Goal: Information Seeking & Learning: Learn about a topic

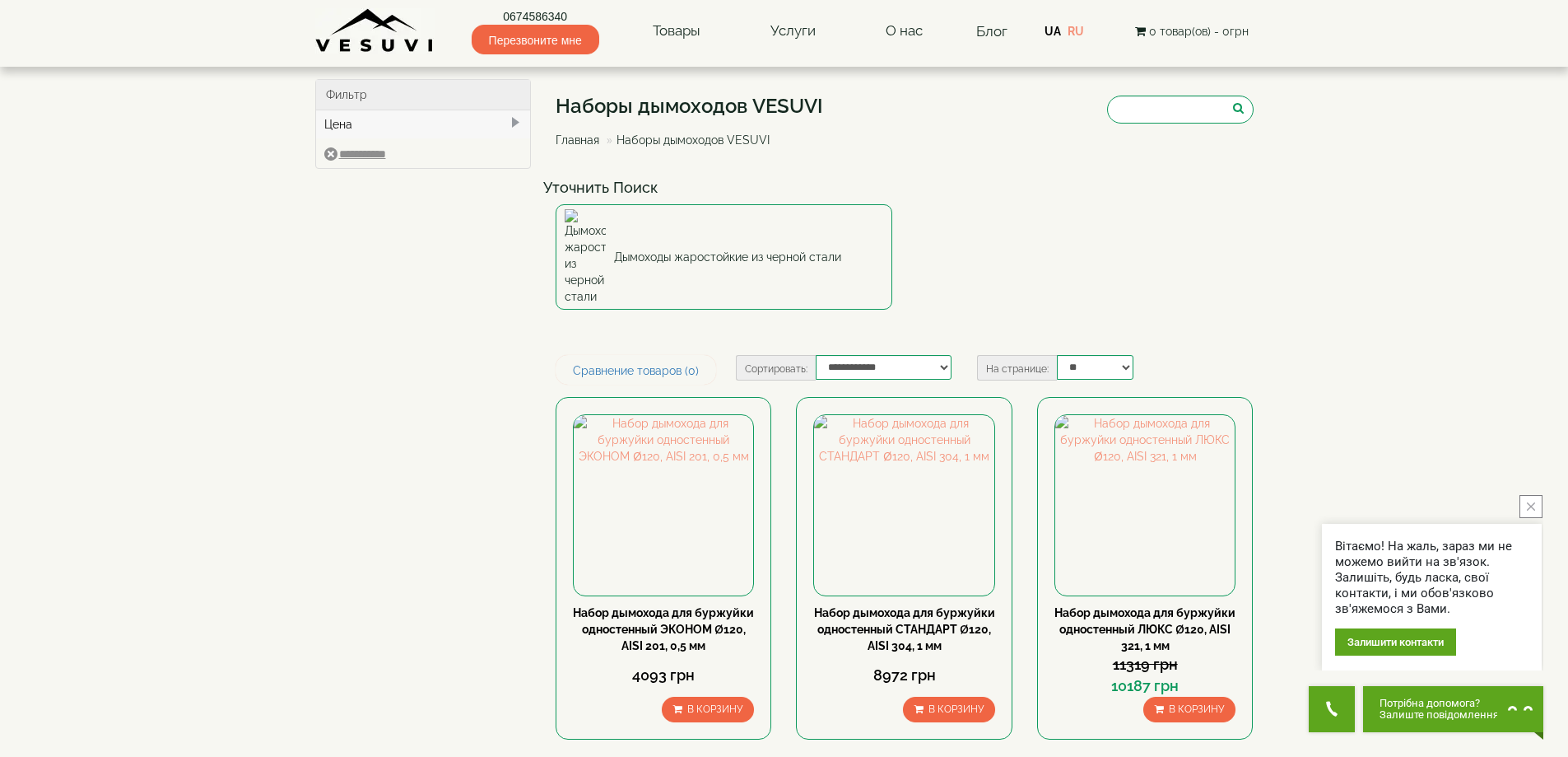
click at [1534, 502] on icon "close button" at bounding box center [1532, 506] width 9 height 9
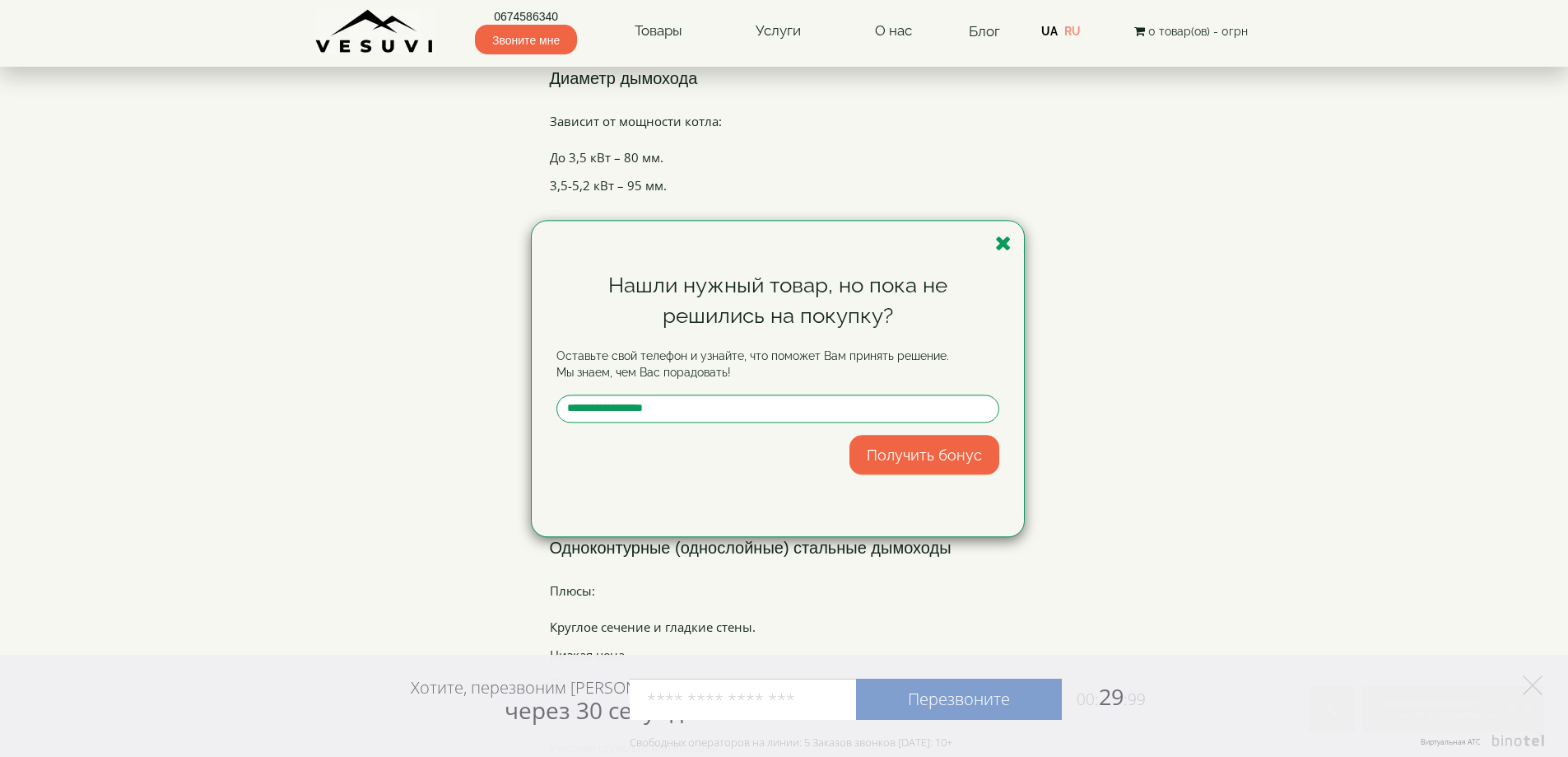
scroll to position [1894, 0]
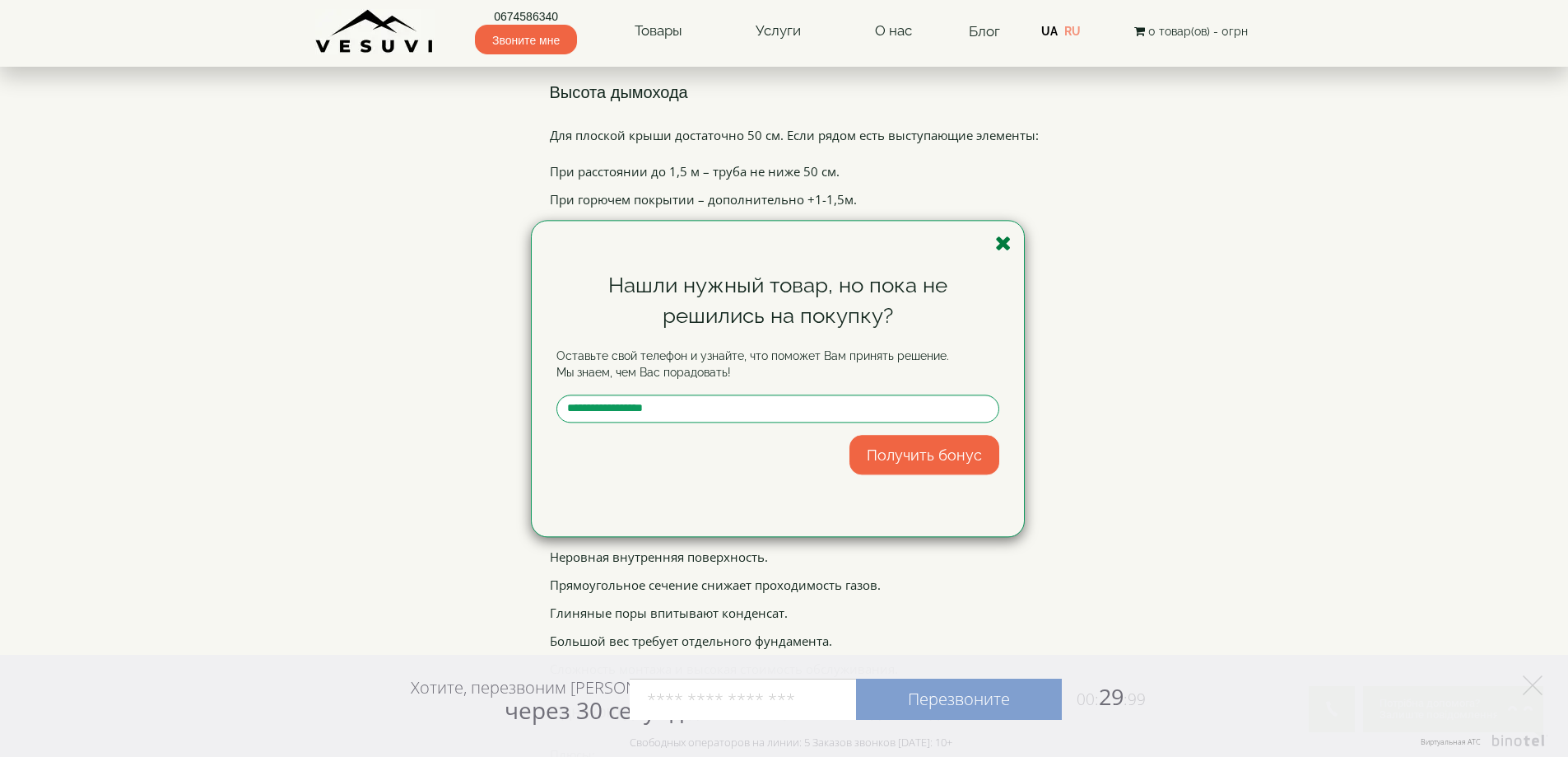
click at [1006, 239] on icon "button" at bounding box center [1003, 244] width 16 height 21
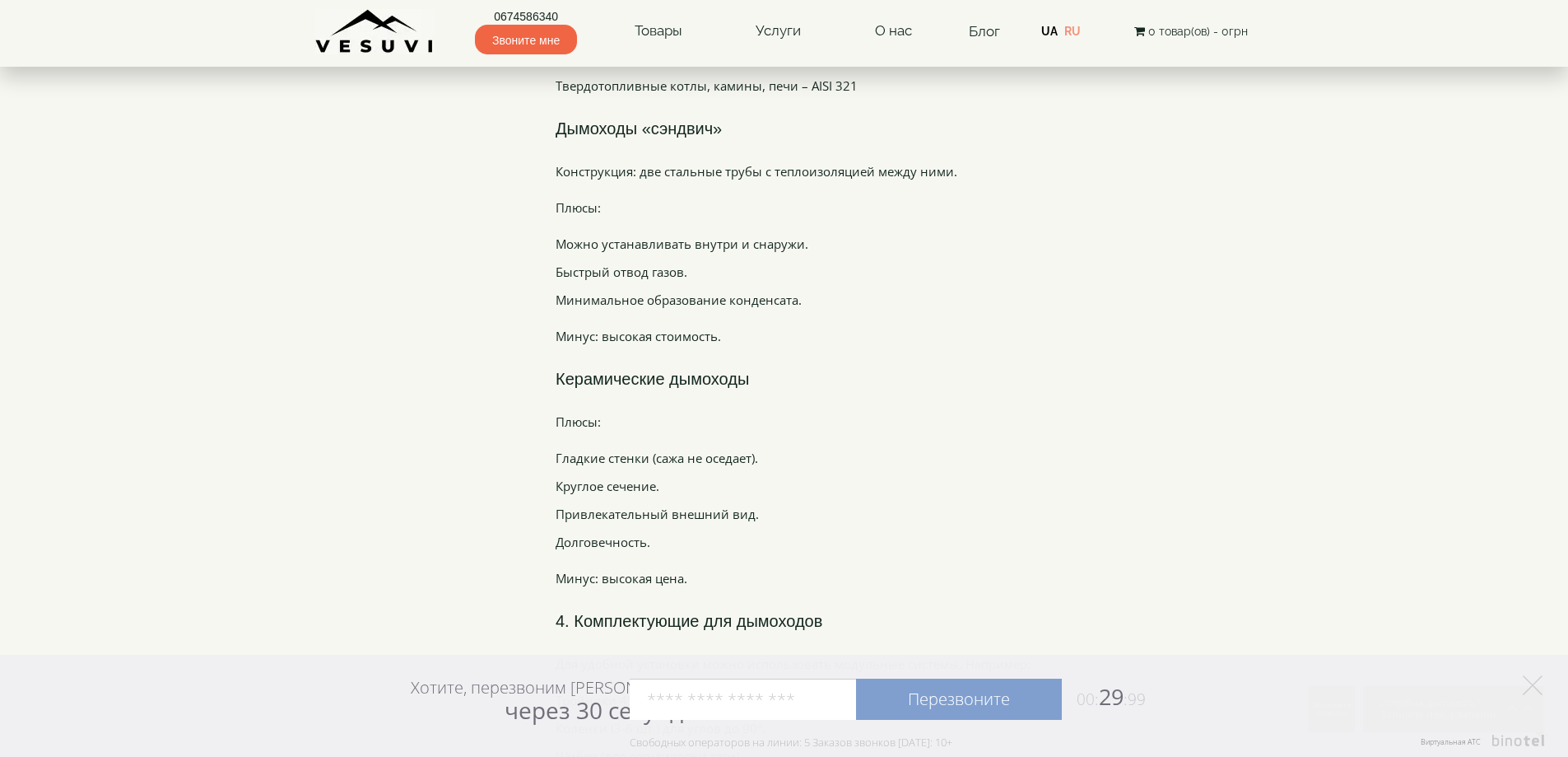
scroll to position [2371, 0]
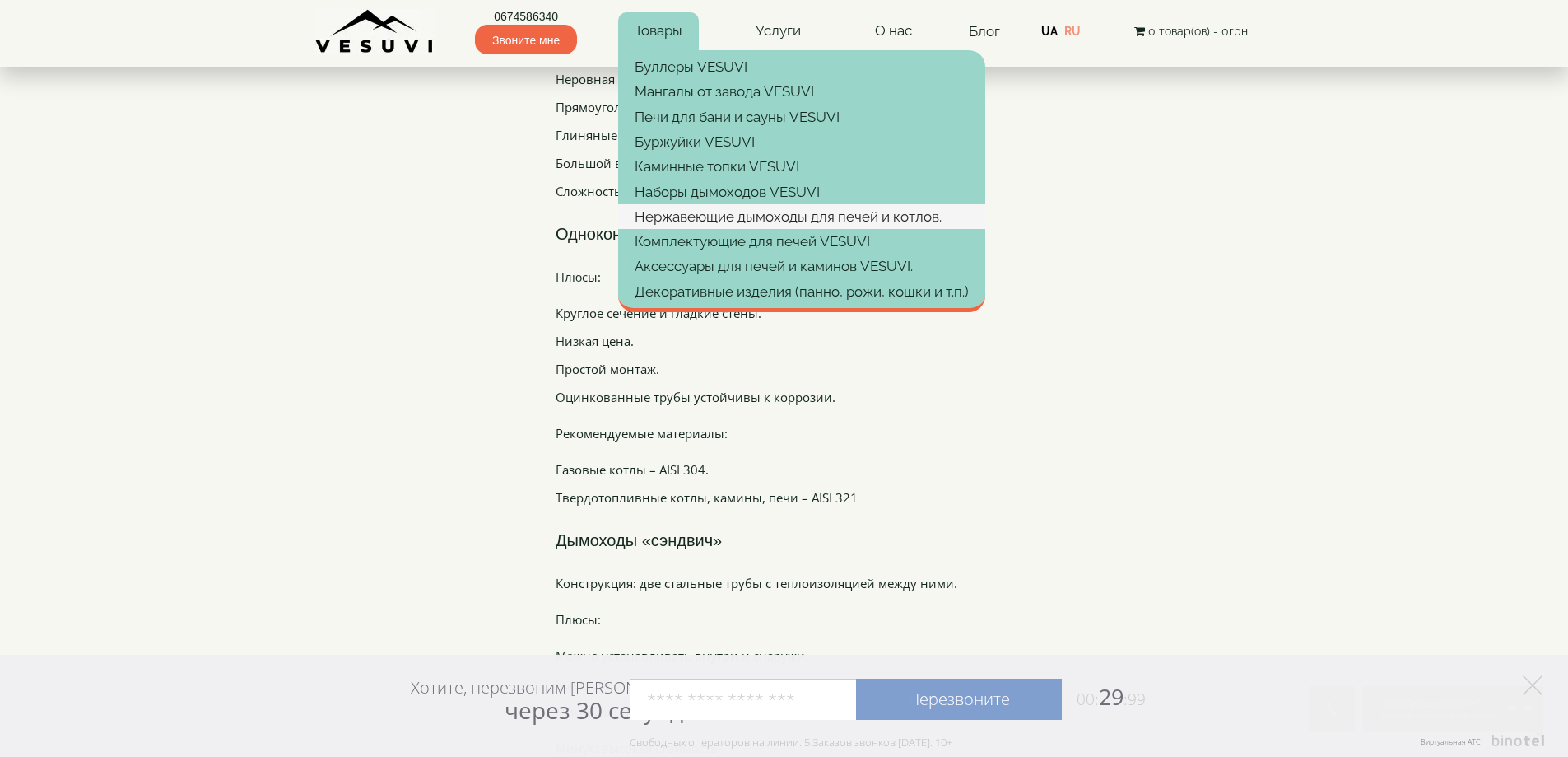
click at [727, 209] on font "Нержавеющие дымоходы для печей и котлов." at bounding box center [788, 216] width 307 height 16
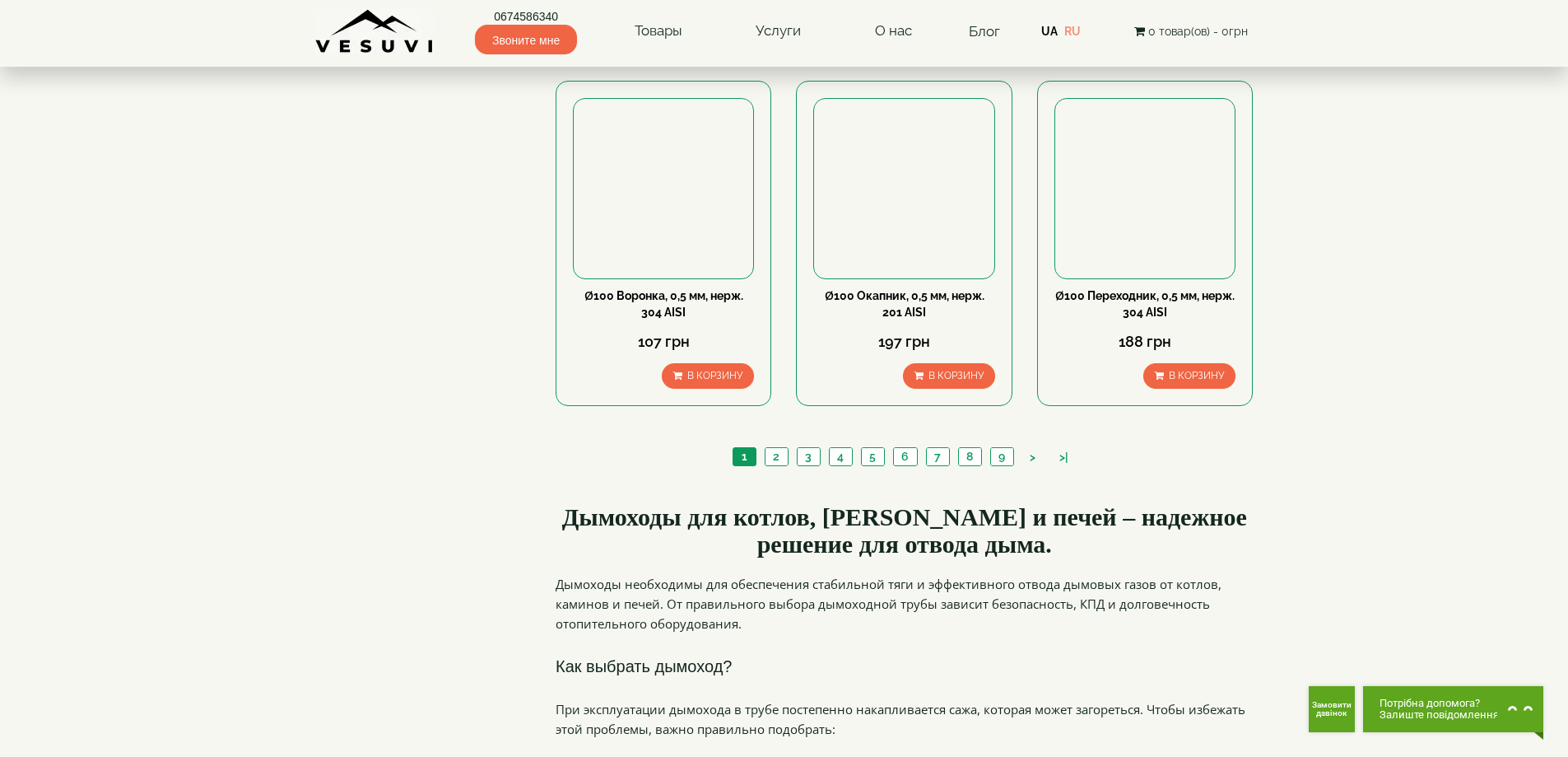
scroll to position [1976, 0]
